Goal: Communication & Community: Answer question/provide support

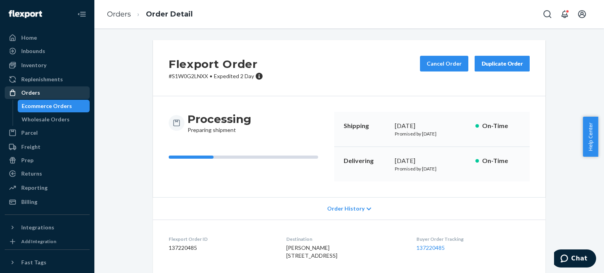
click at [41, 91] on div "Orders" at bounding box center [47, 92] width 83 height 11
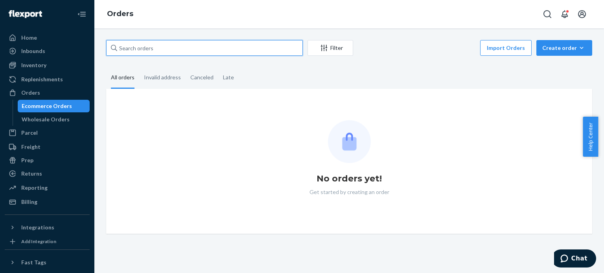
click at [144, 47] on input "text" at bounding box center [204, 48] width 197 height 16
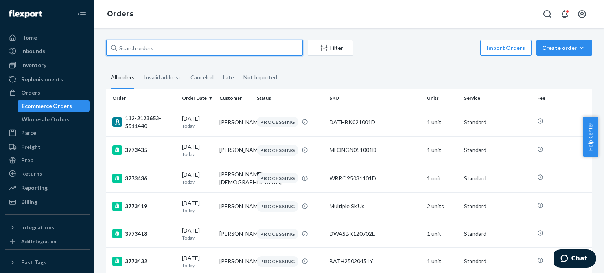
paste input "S1W0G2LNXX"
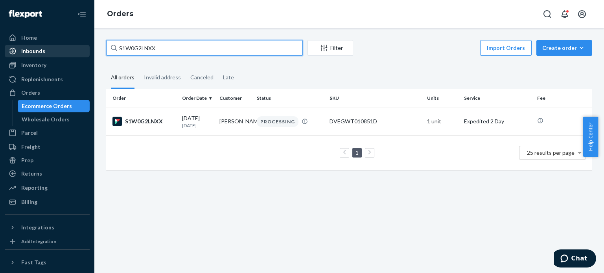
drag, startPoint x: 166, startPoint y: 50, endPoint x: 32, endPoint y: 45, distance: 134.2
click at [32, 45] on div "Home Inbounds Shipping Plans Problems Inventory Products Replenishments Orders …" at bounding box center [302, 136] width 604 height 273
paste input "KWDPVEHXE"
type input "SKWDPVEHXE"
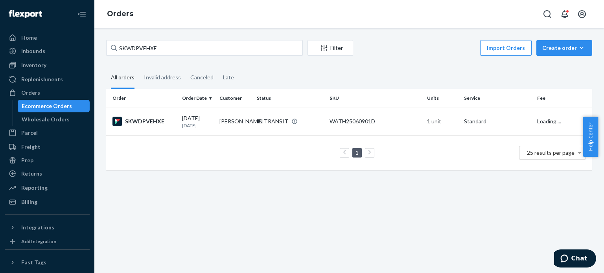
click at [133, 118] on div "SKWDPVEHXE" at bounding box center [143, 121] width 63 height 9
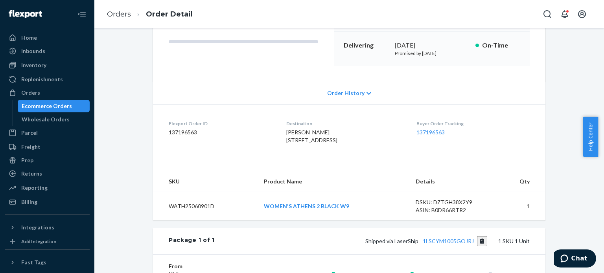
scroll to position [263, 0]
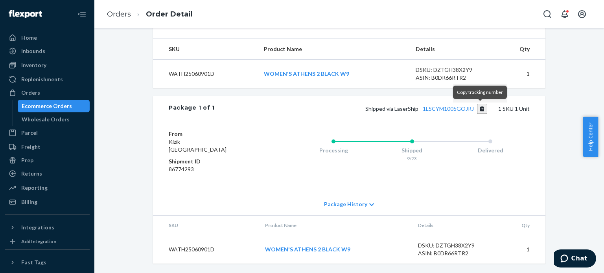
click at [482, 111] on button "Copy tracking number" at bounding box center [482, 109] width 11 height 10
click at [122, 17] on link "Orders" at bounding box center [119, 14] width 24 height 9
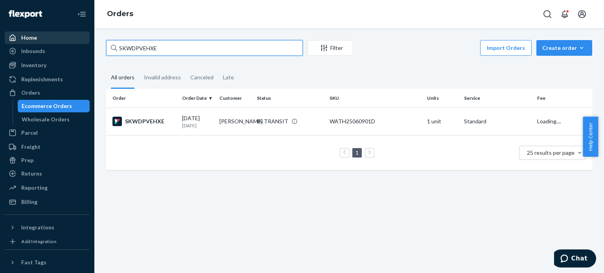
drag, startPoint x: 182, startPoint y: 48, endPoint x: 60, endPoint y: 34, distance: 123.5
click at [60, 34] on div "Home Inbounds Shipping Plans Problems Inventory Products Replenishments Orders …" at bounding box center [302, 136] width 604 height 273
paste input "1W0G2LNXX"
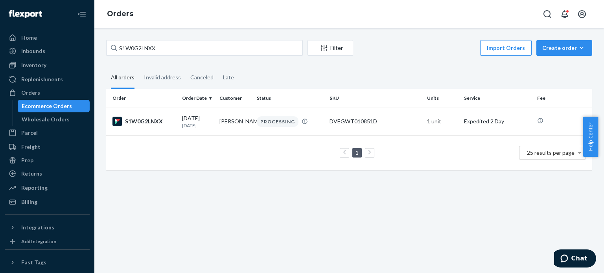
click at [560, 210] on div "S1W0G2LNXX Filter Import Orders Create order Ecommerce order Removal order All …" at bounding box center [349, 150] width 510 height 245
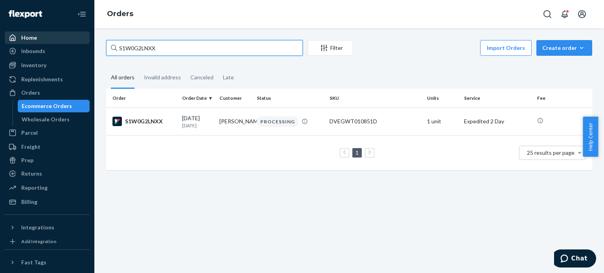
drag, startPoint x: 200, startPoint y: 46, endPoint x: 63, endPoint y: 41, distance: 137.3
click at [60, 41] on div "Home Inbounds Shipping Plans Problems Inventory Products Replenishments Orders …" at bounding box center [302, 136] width 604 height 273
paste input "3773614"
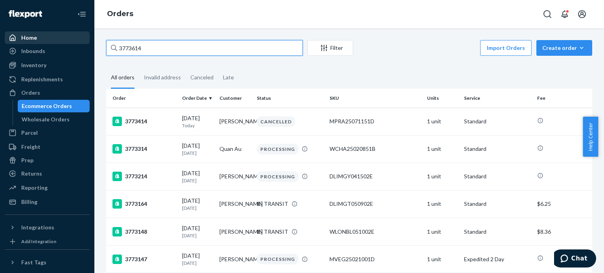
drag, startPoint x: 151, startPoint y: 44, endPoint x: 68, endPoint y: 38, distance: 83.5
click at [68, 38] on div "Home Inbounds Shipping Plans Problems Inventory Products Replenishments Orders …" at bounding box center [302, 136] width 604 height 273
paste input "56518"
type input "3756518"
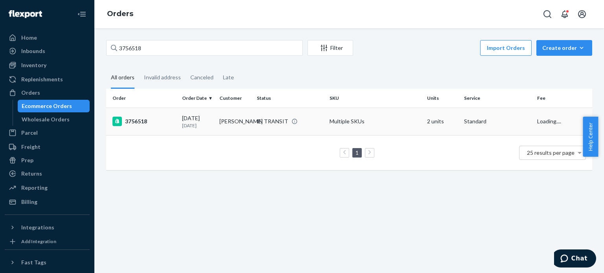
click at [142, 121] on div "3756518" at bounding box center [143, 121] width 63 height 9
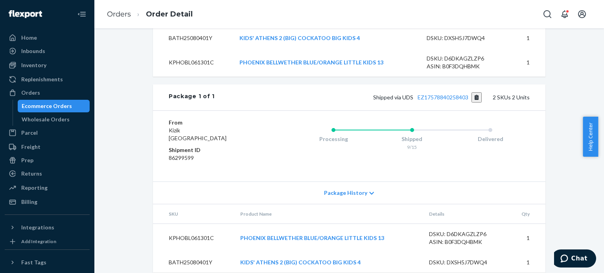
scroll to position [333, 0]
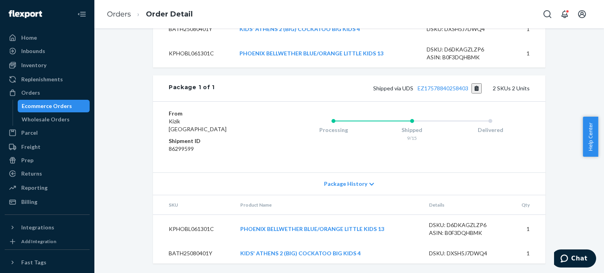
click at [453, 85] on div "Shipped via UDS EZ17578840258403 2 SKUs 2 Units" at bounding box center [372, 88] width 315 height 10
click at [451, 88] on link "EZ17578840258403" at bounding box center [443, 88] width 51 height 7
click at [574, 256] on span "Chat" at bounding box center [579, 258] width 16 height 7
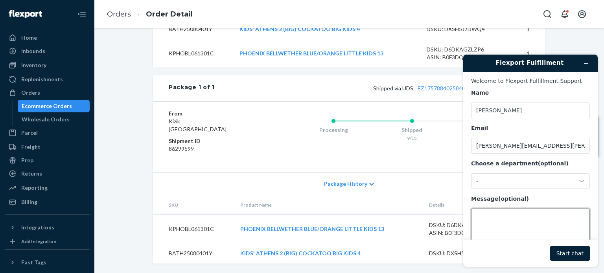
click at [505, 215] on textarea "Message (optional)" at bounding box center [530, 231] width 119 height 44
click at [523, 219] on textarea "Please exclude UDS()" at bounding box center [530, 231] width 119 height 44
click at [524, 219] on textarea "Please exclude UDS()" at bounding box center [530, 231] width 119 height 44
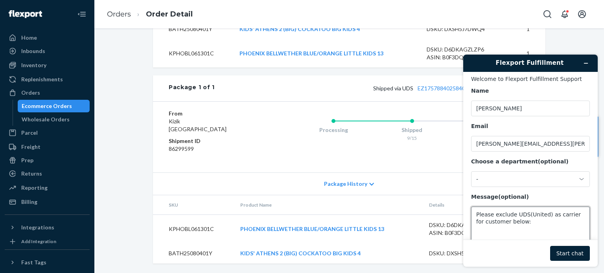
paste textarea "[PERSON_NAME] [STREET_ADDRESS]"
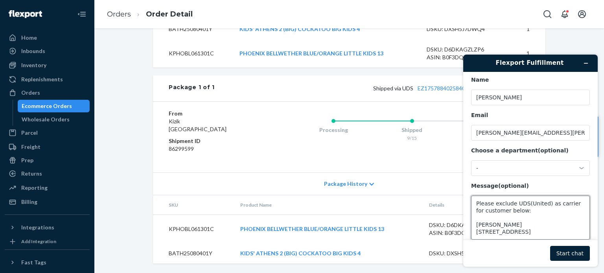
type textarea "Please exclude UDS(United) as carrier for customer below: [PERSON_NAME] [STREET…"
click at [546, 245] on footer "Start chat" at bounding box center [530, 253] width 134 height 27
click at [562, 254] on button "Start chat" at bounding box center [570, 253] width 40 height 15
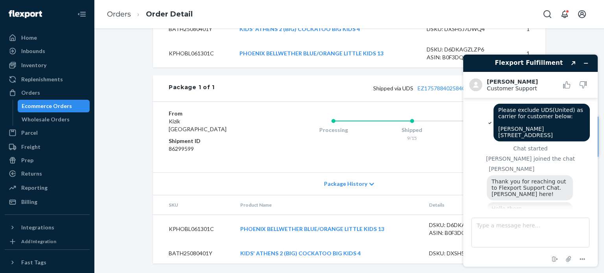
scroll to position [25, 0]
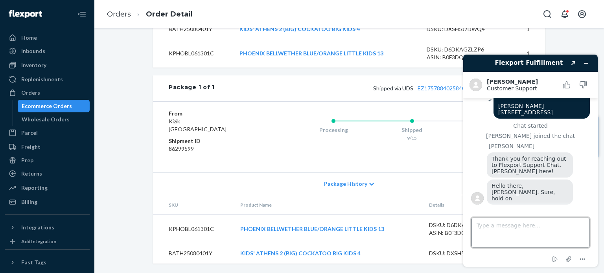
click at [530, 226] on textarea "Type a message here..." at bounding box center [530, 233] width 118 height 30
click at [523, 229] on textarea "Type a message here..." at bounding box center [530, 233] width 118 height 30
type textarea "Take your time, thank!"
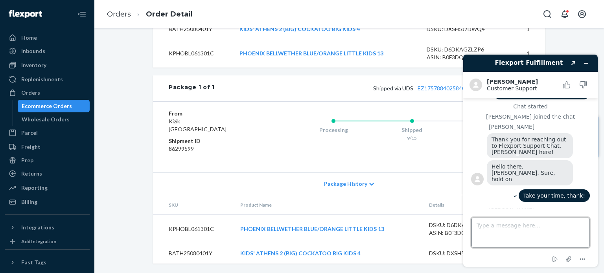
scroll to position [151, 0]
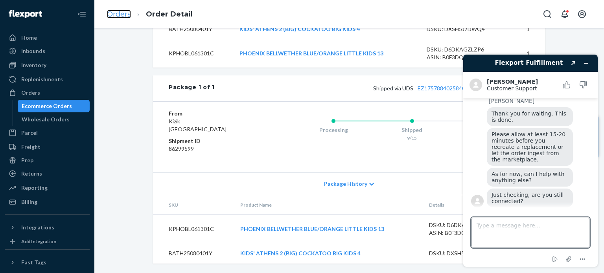
click at [129, 15] on link "Orders" at bounding box center [119, 14] width 24 height 9
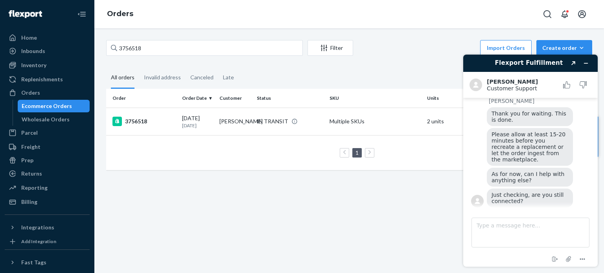
scroll to position [151, 0]
click at [499, 223] on textarea "Type a message here..." at bounding box center [530, 233] width 118 height 30
click at [506, 231] on textarea "Type a message here..." at bounding box center [530, 233] width 118 height 30
type textarea "Yes, sorry!"
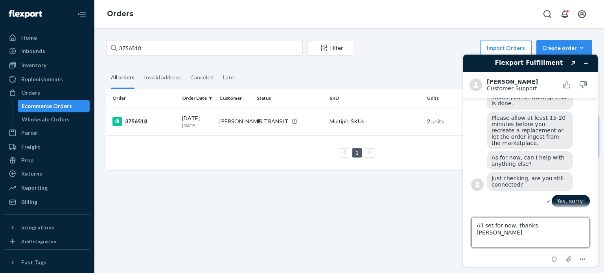
type textarea "All set for now, thanks again"
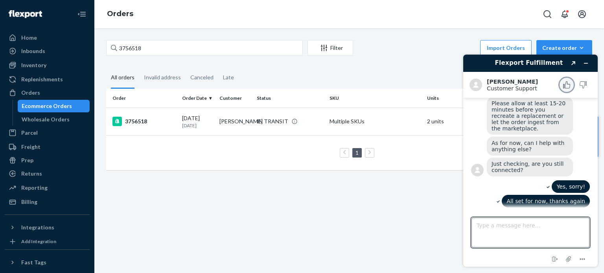
click at [566, 84] on icon "Rate this chat as good" at bounding box center [566, 84] width 7 height 7
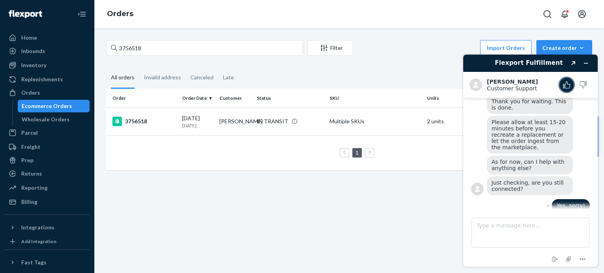
scroll to position [212, 0]
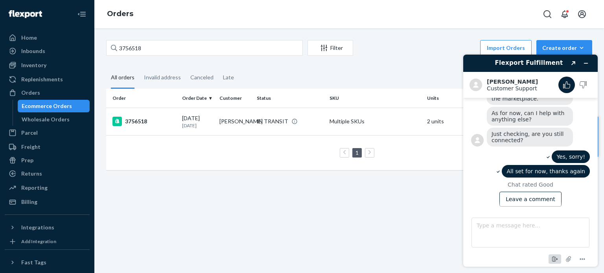
click at [552, 260] on icon "End chat" at bounding box center [554, 259] width 9 height 9
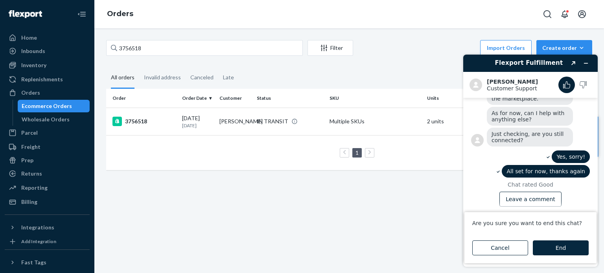
click at [560, 244] on button "End" at bounding box center [561, 248] width 56 height 15
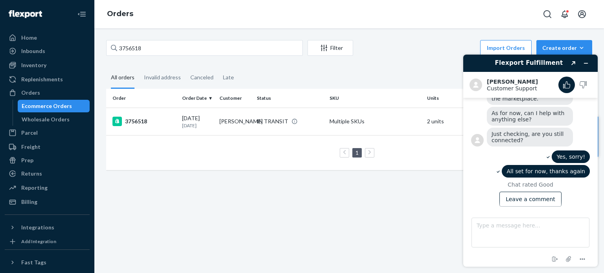
scroll to position [235, 0]
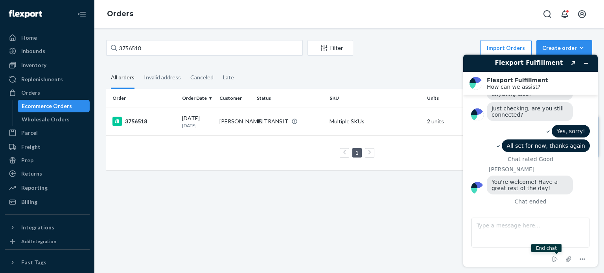
click at [226, 160] on div "1 25 results per page" at bounding box center [348, 152] width 473 height 25
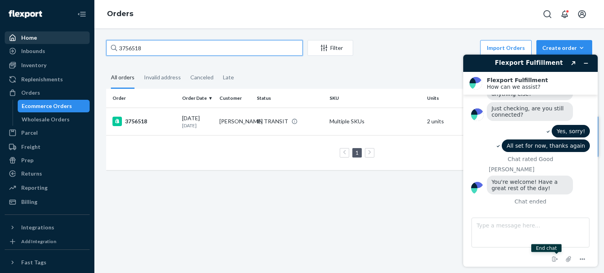
drag, startPoint x: 166, startPoint y: 50, endPoint x: 66, endPoint y: 35, distance: 100.9
click at [66, 35] on div "Home Inbounds Shipping Plans Problems Inventory Products Replenishments Orders …" at bounding box center [302, 136] width 604 height 273
paste input "4773"
type input "3754773"
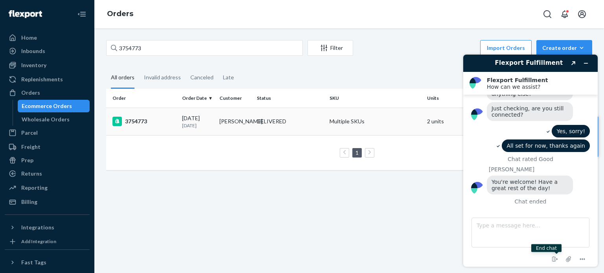
click at [145, 125] on div "3754773" at bounding box center [143, 121] width 63 height 9
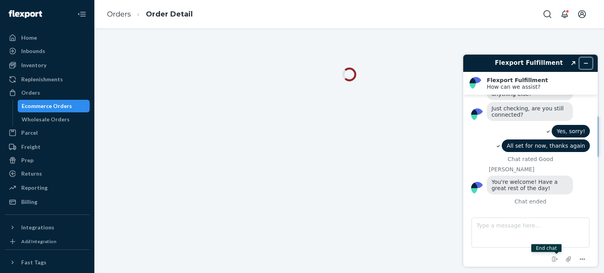
click at [587, 65] on icon "Minimize widget" at bounding box center [586, 64] width 6 height 6
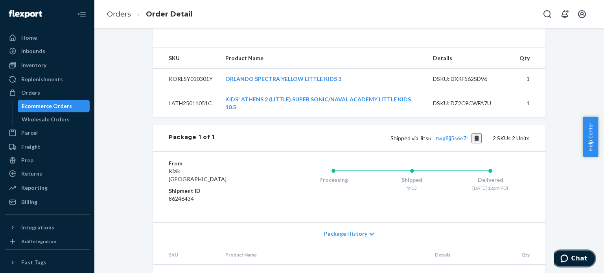
scroll to position [238, 0]
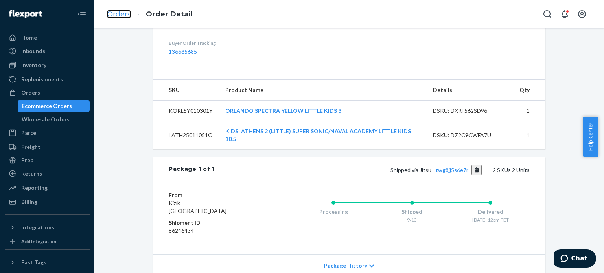
click at [120, 10] on link "Orders" at bounding box center [119, 14] width 24 height 9
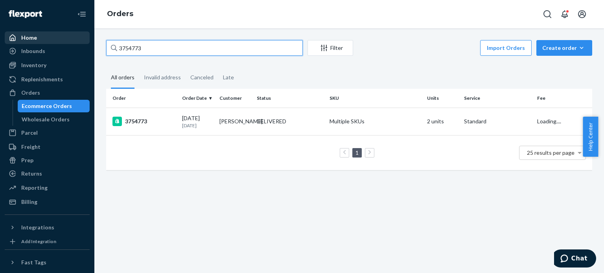
drag, startPoint x: 172, startPoint y: 47, endPoint x: 14, endPoint y: 38, distance: 157.9
click at [15, 39] on div "Home Inbounds Shipping Plans Problems Inventory Products Replenishments Orders …" at bounding box center [302, 136] width 604 height 273
paste input "68008"
type input "3768008"
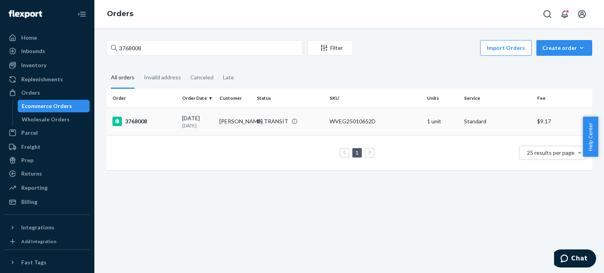
click at [138, 124] on div "3768008" at bounding box center [143, 121] width 63 height 9
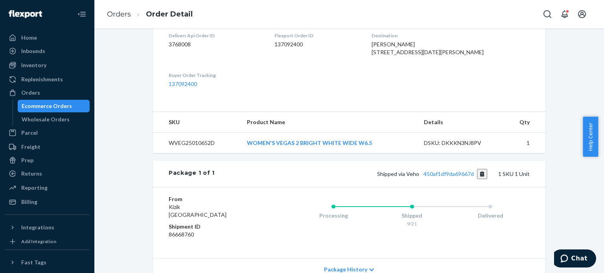
scroll to position [236, 0]
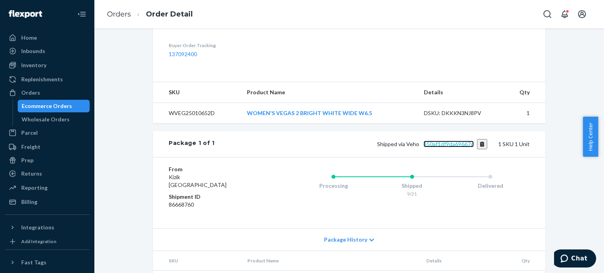
click at [451, 147] on link "450af1df9da69667d" at bounding box center [448, 144] width 50 height 7
